Goal: Information Seeking & Learning: Check status

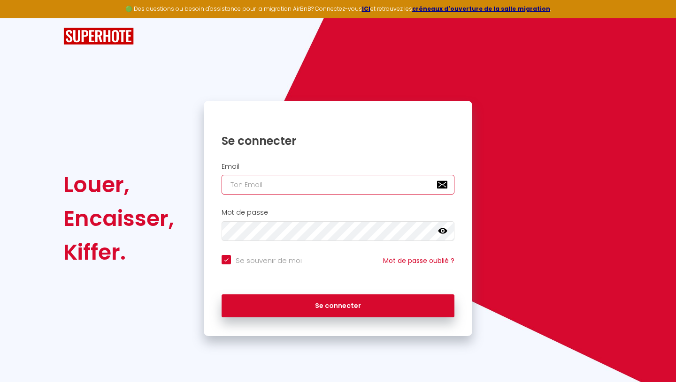
click at [305, 185] on input "email" at bounding box center [338, 185] width 233 height 20
type input "f"
checkbox input "true"
type input "f."
checkbox input "true"
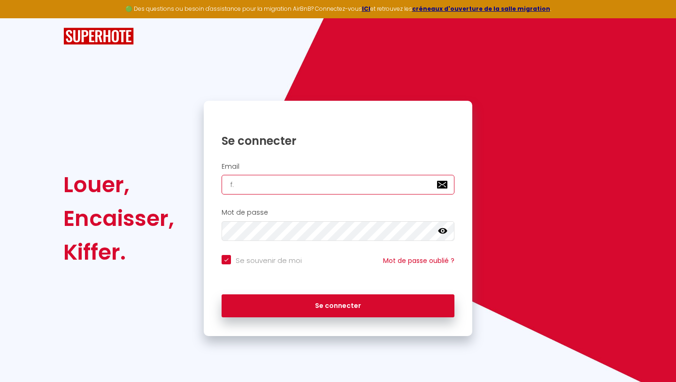
type input "f.b"
checkbox input "true"
type input "[DOMAIN_NAME]"
checkbox input "true"
type input "f.ber"
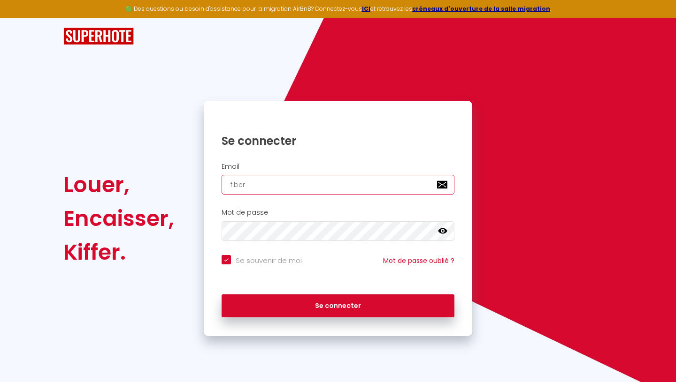
checkbox input "true"
type input "f.bern"
checkbox input "true"
type input "[PERSON_NAME]"
checkbox input "true"
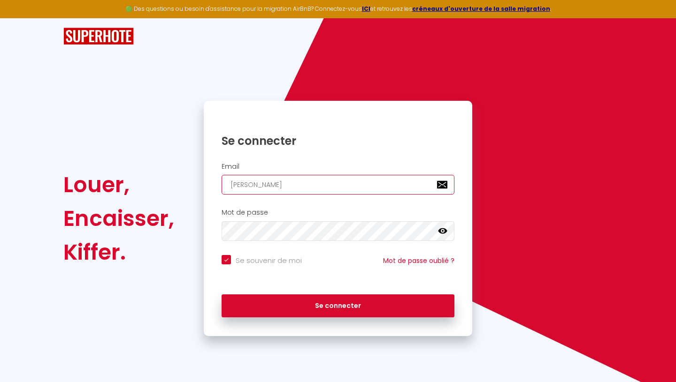
type input "[PERSON_NAME]"
checkbox input "true"
type input "[PERSON_NAME]"
checkbox input "true"
type input "[PERSON_NAME]"
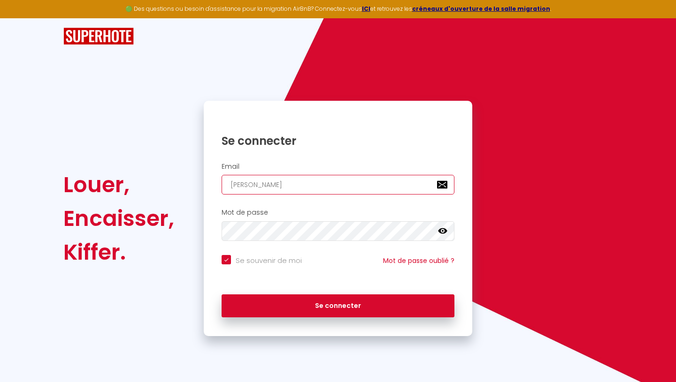
checkbox input "true"
type input "f.bernardea"
checkbox input "true"
type input "[PERSON_NAME]"
checkbox input "true"
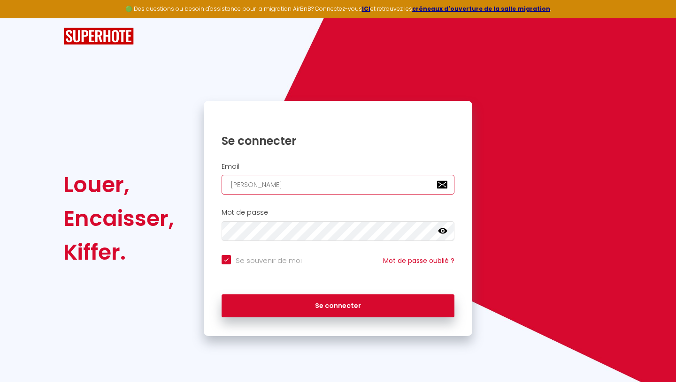
type input "[PERSON_NAME]@"
checkbox input "true"
type input "[PERSON_NAME]@o"
checkbox input "true"
type input "[PERSON_NAME]@or"
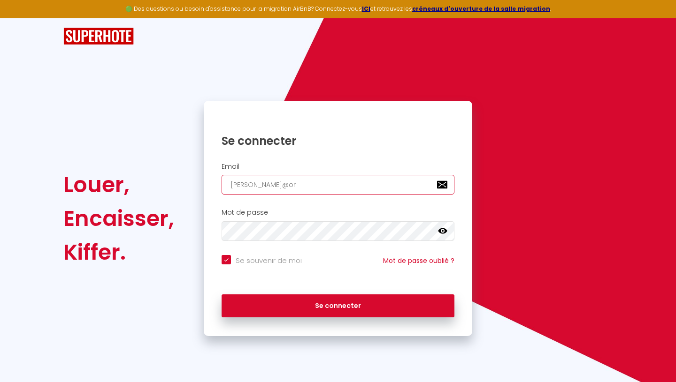
checkbox input "true"
type input "[PERSON_NAME]@[PERSON_NAME]"
checkbox input "true"
type input "[PERSON_NAME]@[PERSON_NAME]"
checkbox input "true"
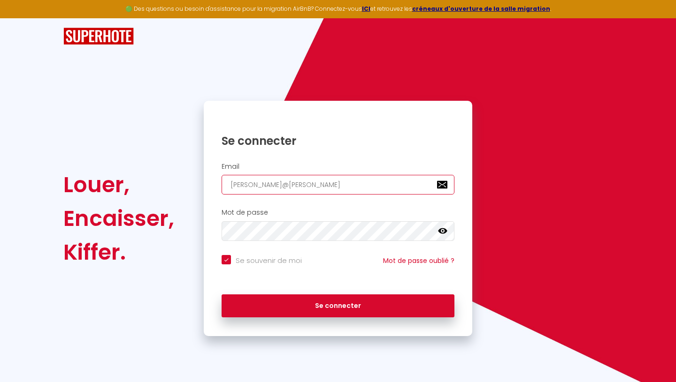
type input "[PERSON_NAME]@orang"
checkbox input "true"
type input "[PERSON_NAME][EMAIL_ADDRESS]"
checkbox input "true"
type input "[PERSON_NAME][EMAIL_ADDRESS]."
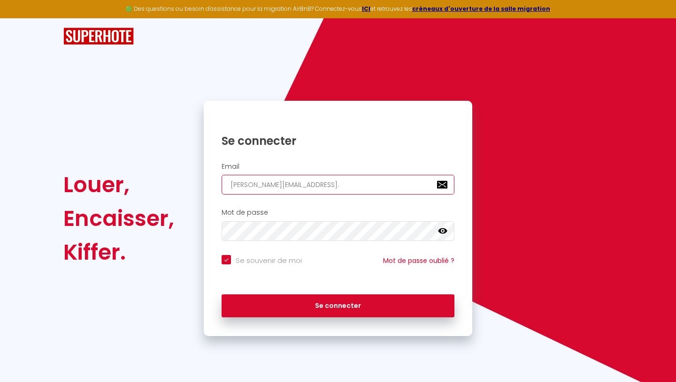
checkbox input "true"
type input "[PERSON_NAME]@orange.f"
checkbox input "true"
type input "[PERSON_NAME][EMAIL_ADDRESS][DOMAIN_NAME]"
checkbox input "true"
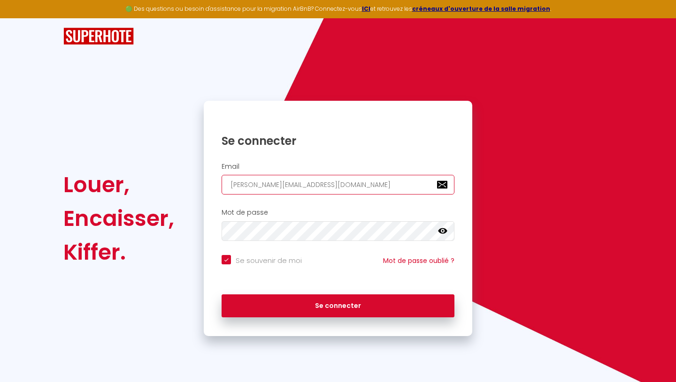
type input "[PERSON_NAME][EMAIL_ADDRESS][DOMAIN_NAME]"
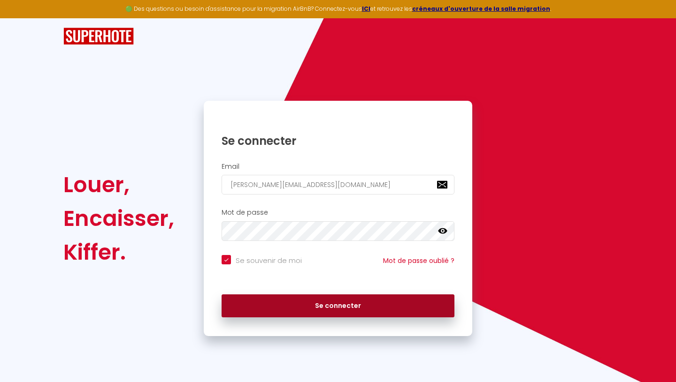
click at [339, 305] on button "Se connecter" at bounding box center [338, 306] width 233 height 23
checkbox input "true"
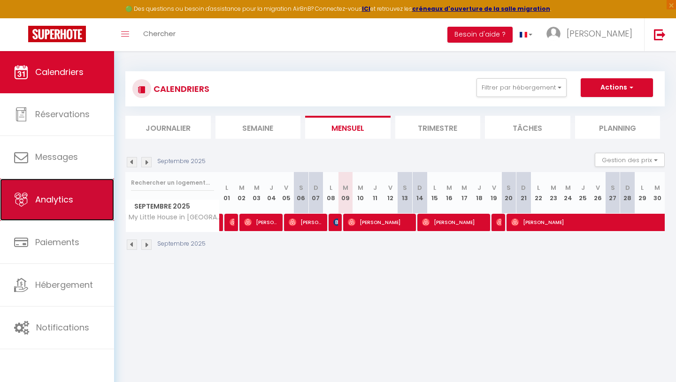
click at [61, 206] on span "Analytics" at bounding box center [54, 200] width 38 height 12
select select "2025"
select select "9"
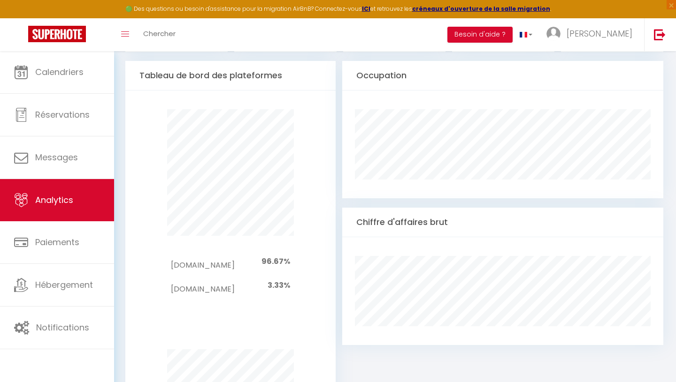
scroll to position [484, 0]
